Goal: Task Accomplishment & Management: Use online tool/utility

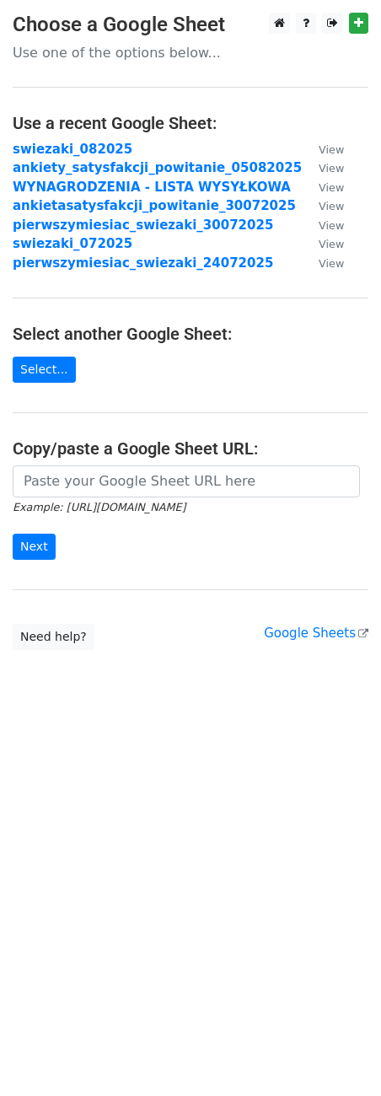
click at [134, 460] on main "Choose a Google Sheet Use one of the options below... Use a recent Google Sheet…" at bounding box center [190, 332] width 381 height 638
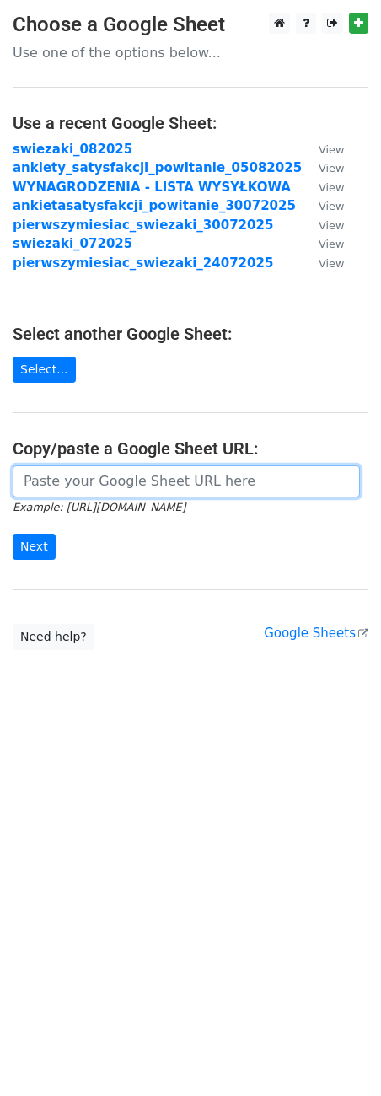
click at [134, 483] on input "url" at bounding box center [186, 482] width 347 height 32
paste input "[URL][DOMAIN_NAME]"
type input "[URL][DOMAIN_NAME]"
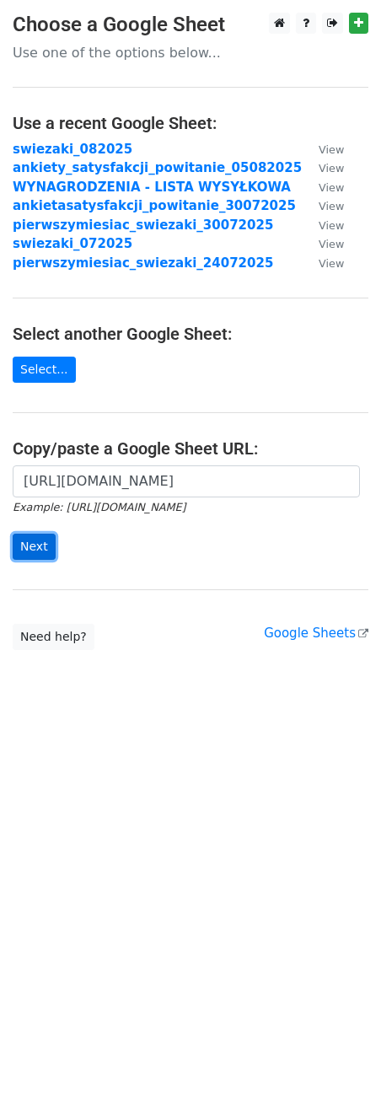
click at [30, 543] on input "Next" at bounding box center [34, 547] width 43 height 26
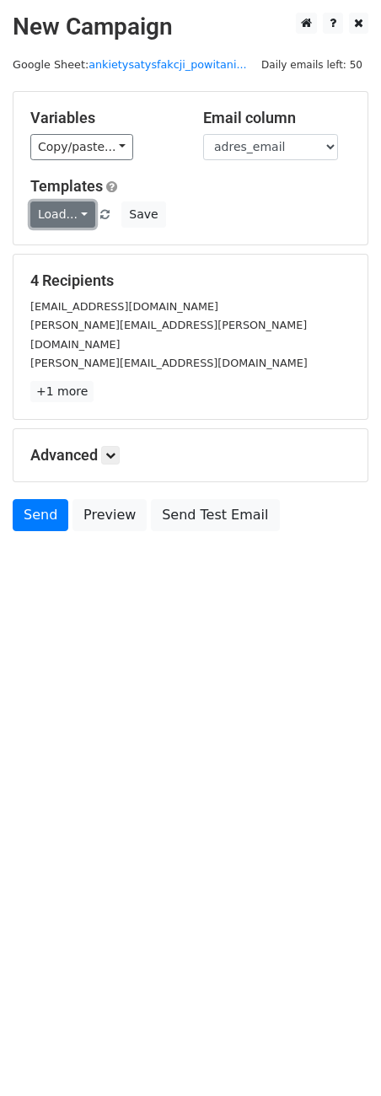
click at [73, 223] on link "Load..." at bounding box center [62, 215] width 65 height 26
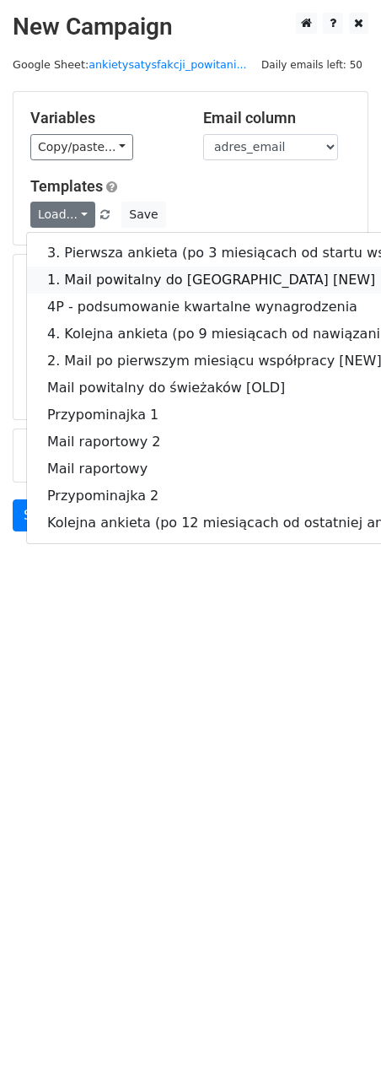
click at [73, 287] on link "1. Mail powitalny do świeżaków [NEW]" at bounding box center [286, 280] width 518 height 27
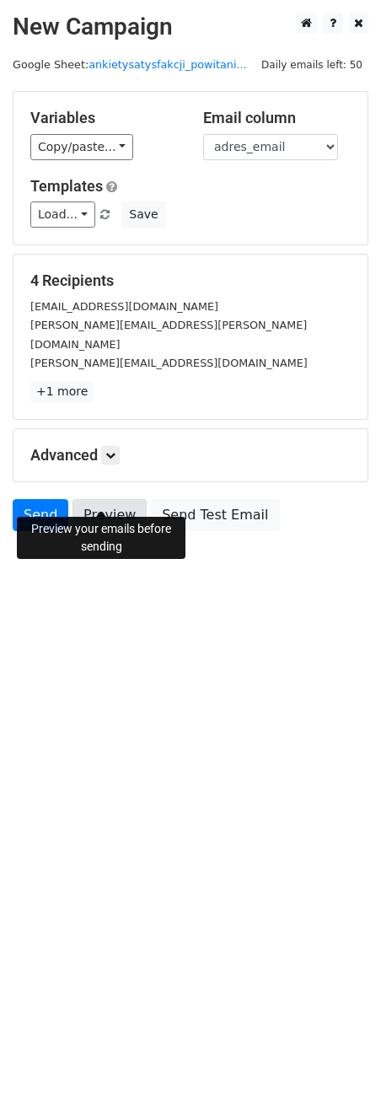
click at [99, 501] on link "Preview" at bounding box center [110, 515] width 74 height 32
click at [27, 499] on link "Send" at bounding box center [41, 515] width 56 height 32
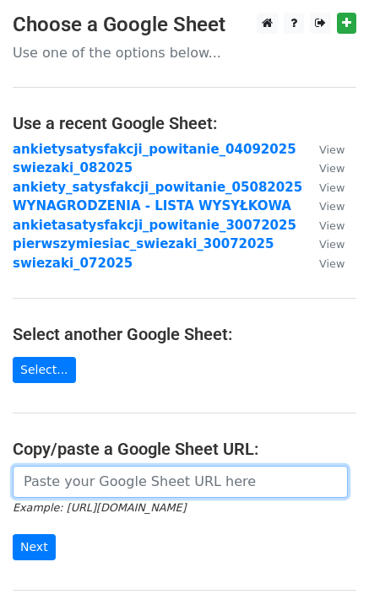
click at [137, 479] on input "url" at bounding box center [180, 482] width 335 height 32
paste input "[URL][DOMAIN_NAME]"
type input "[URL][DOMAIN_NAME]"
click at [13, 534] on input "Next" at bounding box center [34, 547] width 43 height 26
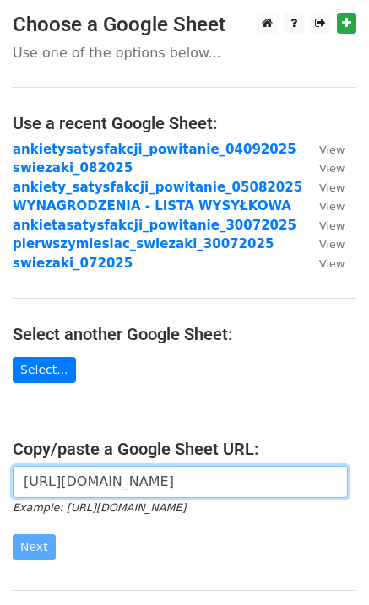
scroll to position [180, 0]
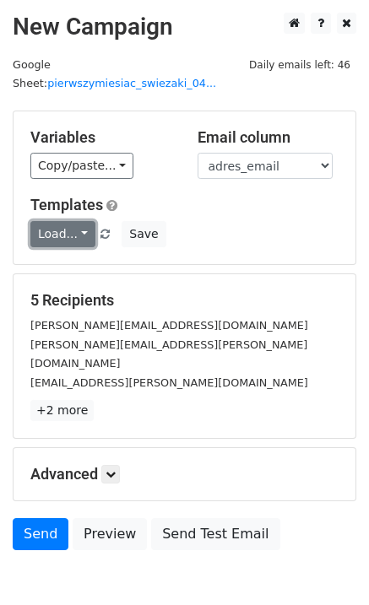
click at [57, 221] on link "Load..." at bounding box center [62, 234] width 65 height 26
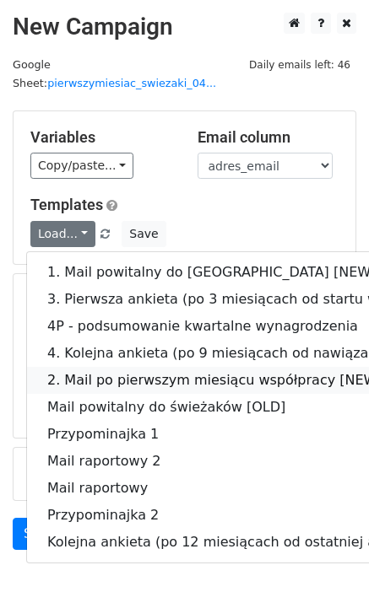
click at [89, 367] on link "2. Mail po pierwszym miesiącu współpracy [NEW]" at bounding box center [286, 380] width 518 height 27
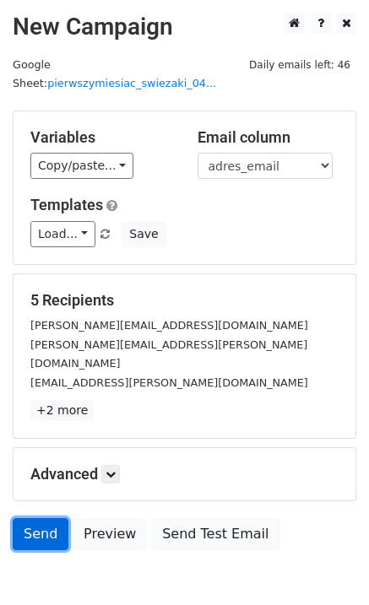
click at [42, 518] on link "Send" at bounding box center [41, 534] width 56 height 32
